Goal: Task Accomplishment & Management: Complete application form

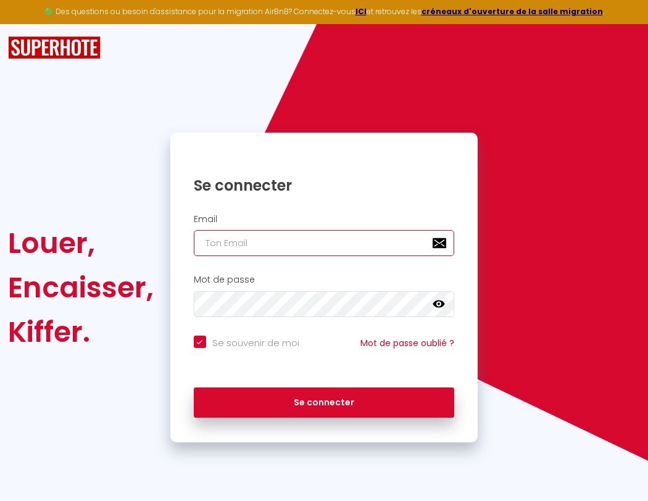
type input "l"
checkbox input "true"
type input "le"
checkbox input "true"
type input "les"
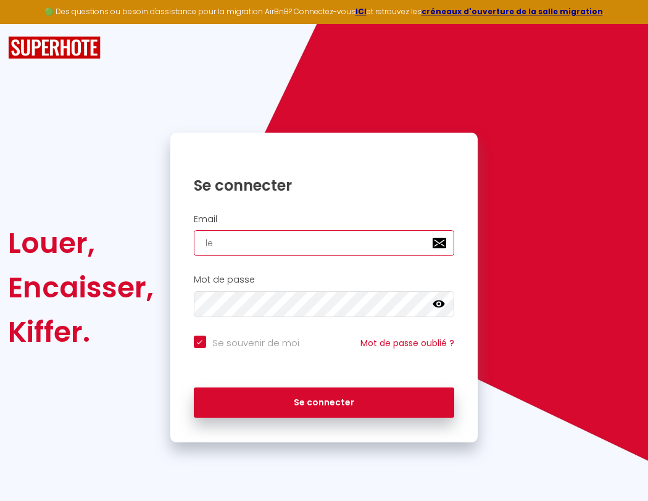
checkbox input "true"
type input "lesp"
checkbox input "true"
type input "lespa"
checkbox input "true"
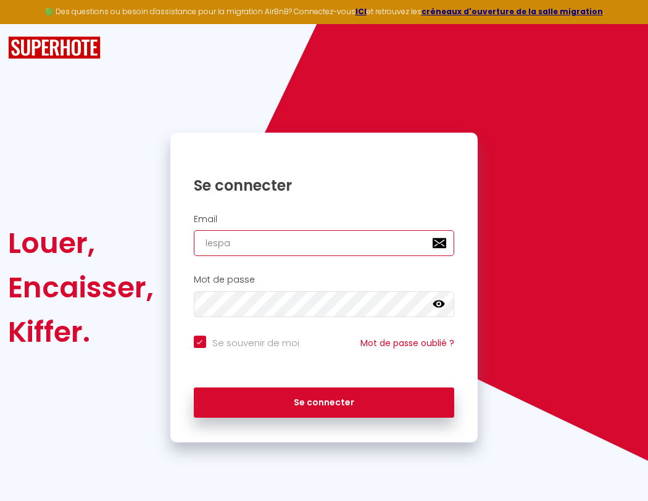
type input "lespac"
checkbox input "true"
type input "lespace"
checkbox input "true"
type input "l"
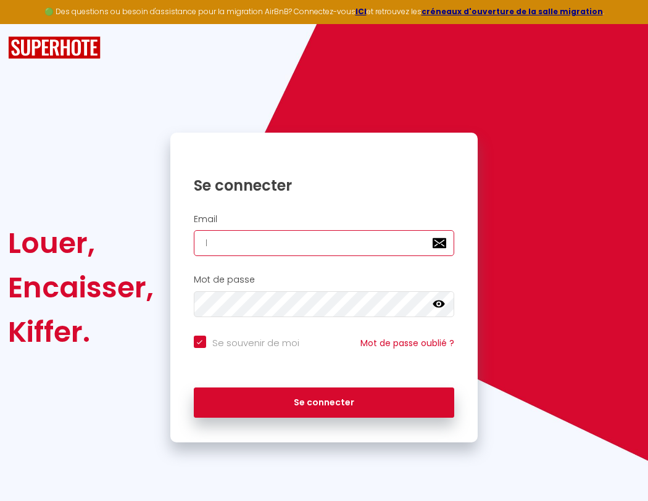
checkbox input "true"
type input "lespaced"
checkbox input "true"
type input "le"
checkbox input "true"
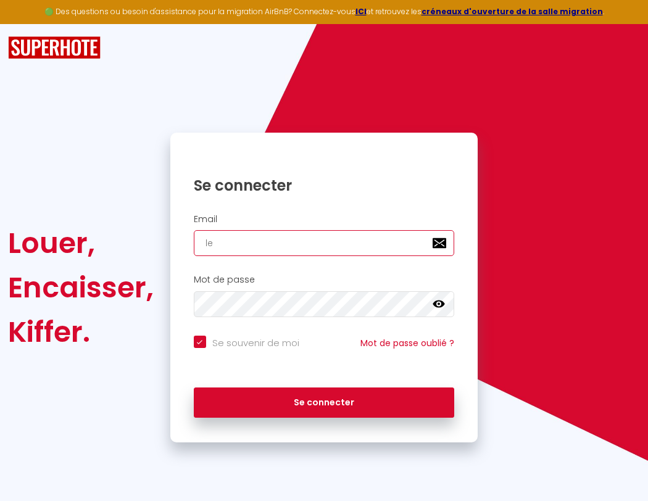
type input "lespacede"
checkbox input "true"
type input "les"
checkbox input "true"
type input "lesp"
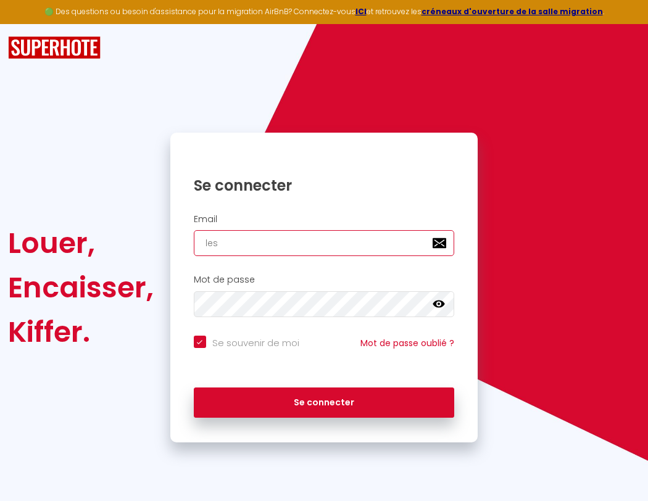
checkbox input "true"
type input "lespa"
checkbox input "true"
type input "lespacedeten"
checkbox input "true"
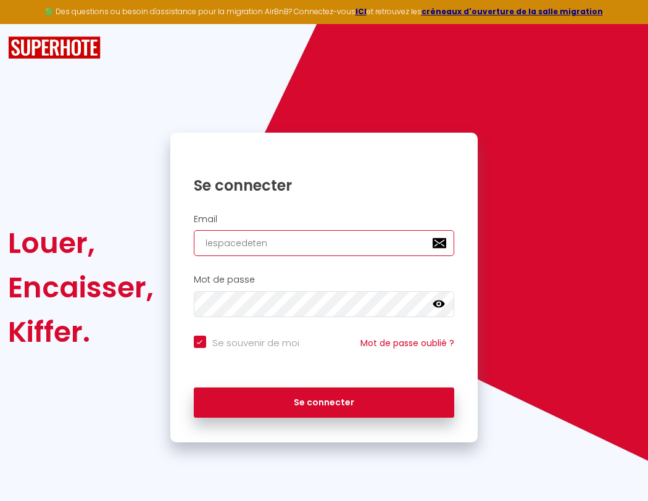
type input "lespac"
checkbox input "true"
type input "lespacedetent"
checkbox input "true"
type input "lespace"
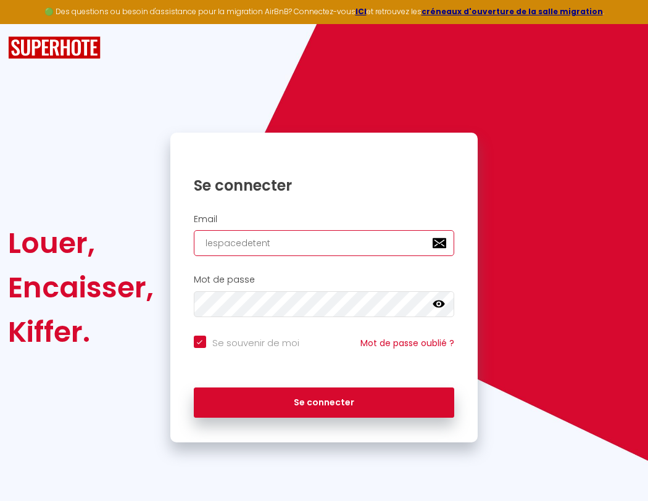
checkbox input "true"
type input "lespacedetente"
checkbox input "true"
type input "l"
checkbox input "true"
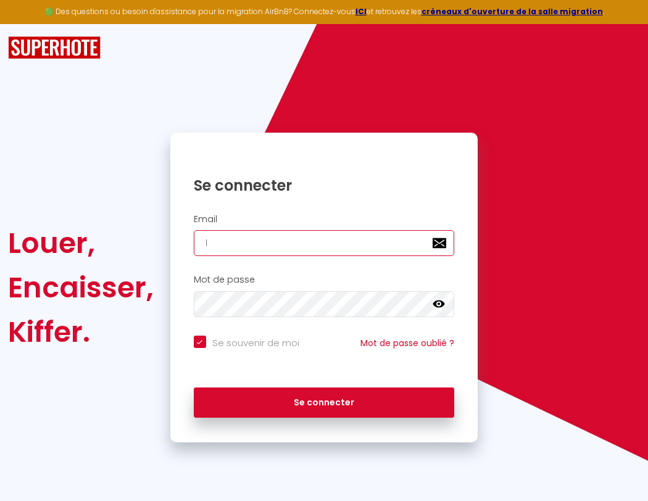
type input "le"
checkbox input "true"
type input "lespacede"
checkbox input "true"
type input "les"
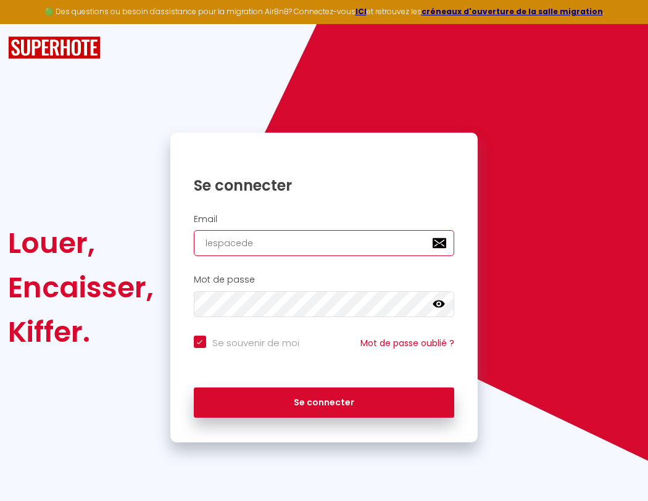
checkbox input "true"
type input "lespacedet"
checkbox input "true"
type input "lesp"
checkbox input "true"
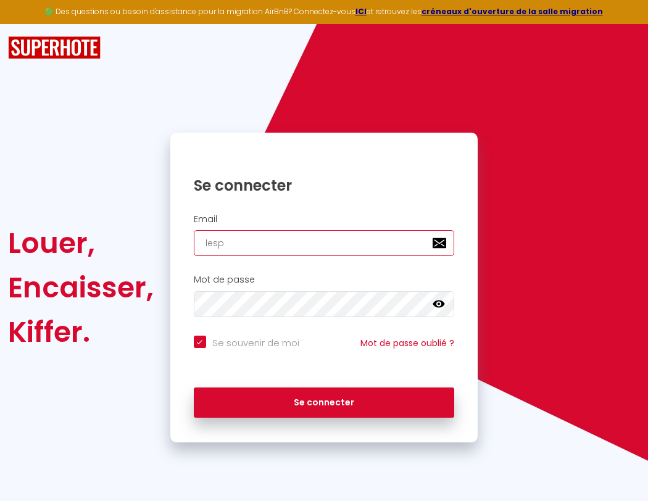
type input "lespacedete"
checkbox input "true"
type input "lespacedetente@gma"
checkbox input "true"
type input "lespacedeten"
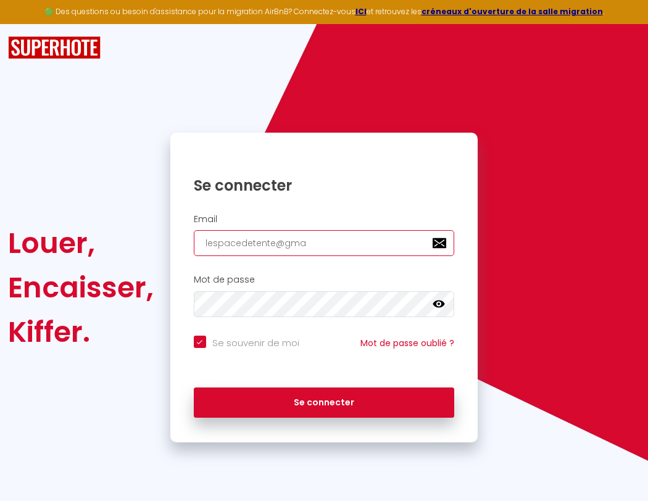
checkbox input "true"
type input "lespacedetente@gmai"
checkbox input "true"
